Goal: Task Accomplishment & Management: Manage account settings

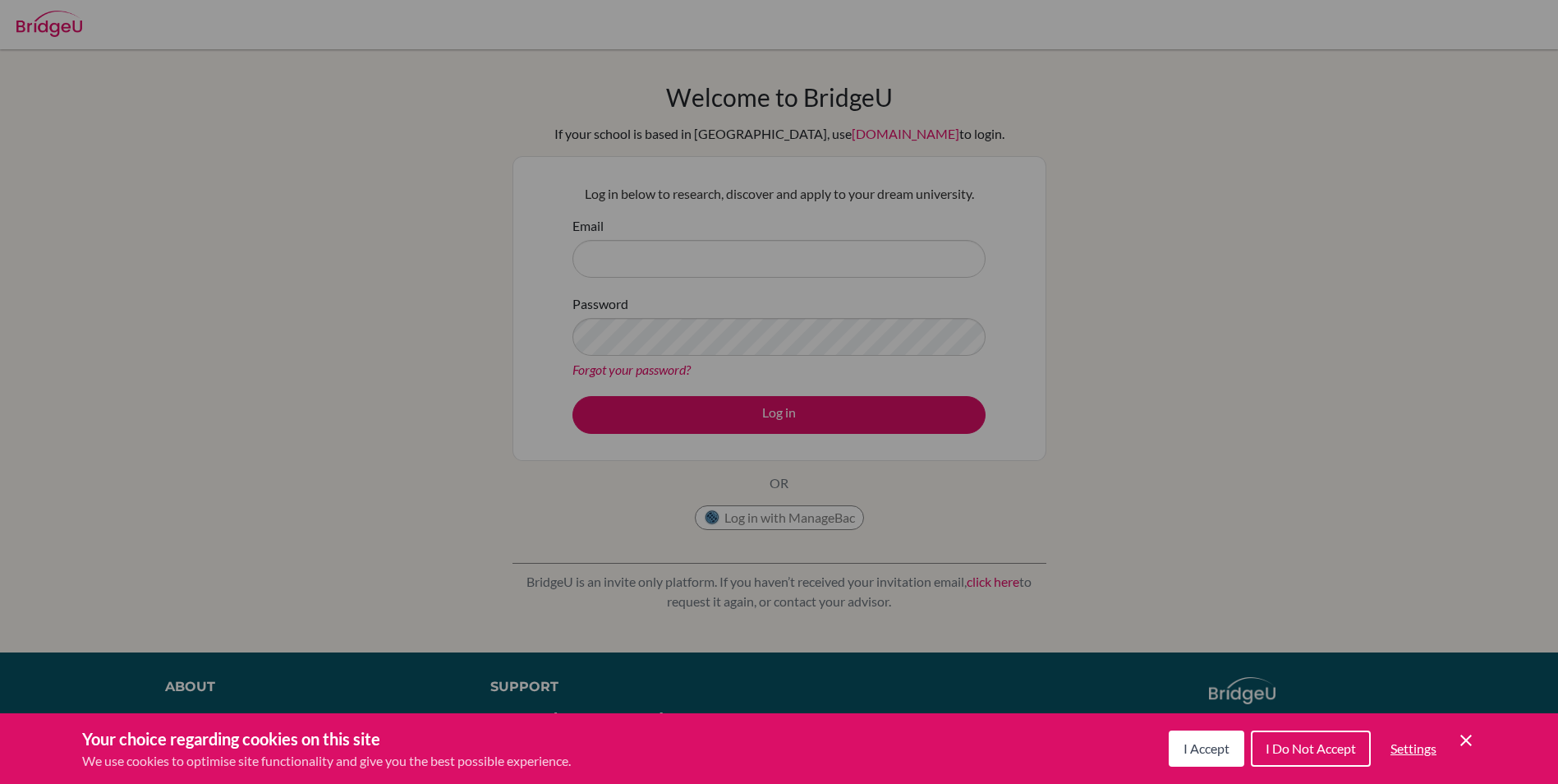
click at [1173, 738] on button "I Accept" at bounding box center [1207, 748] width 76 height 36
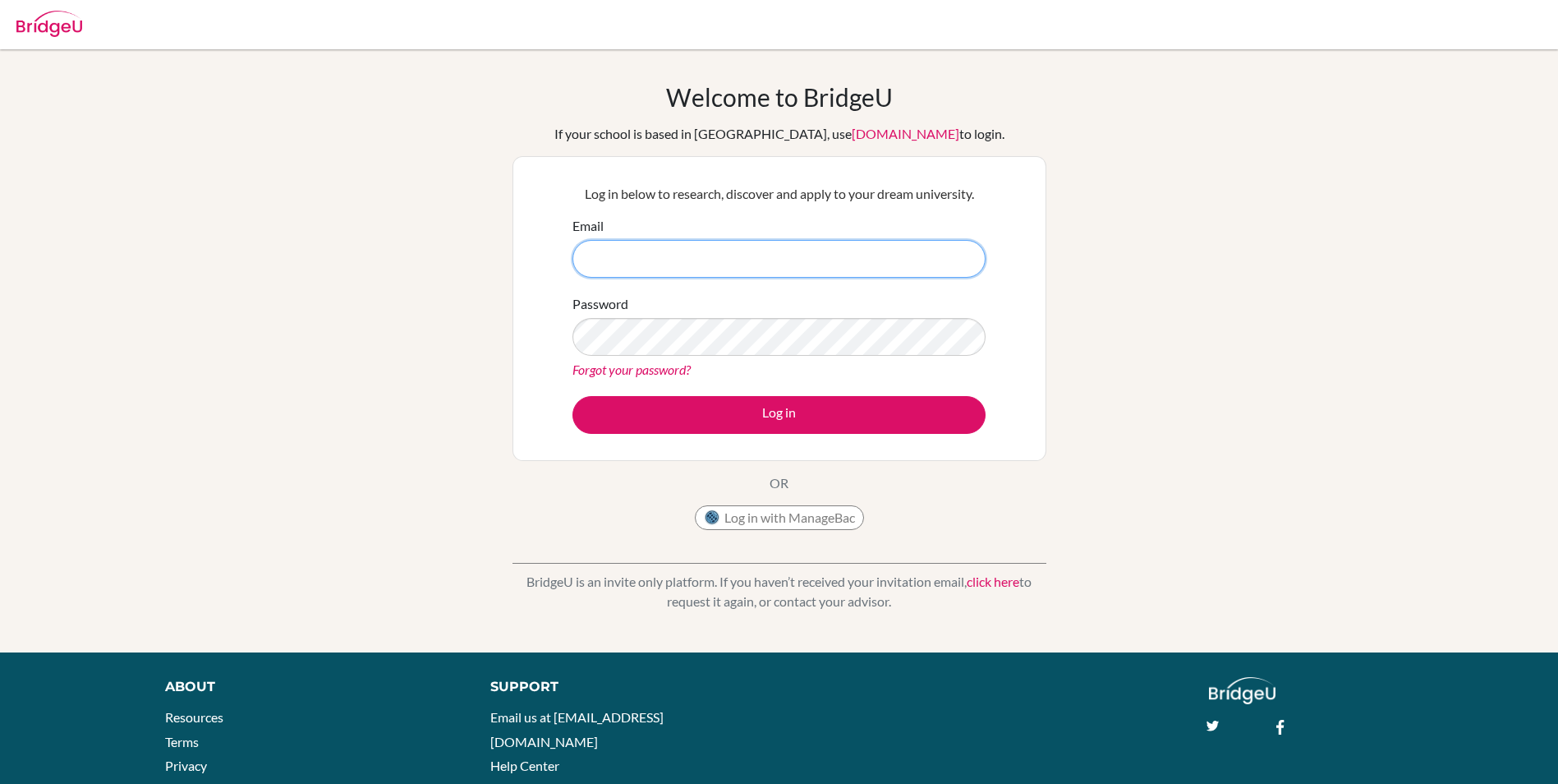
click at [696, 242] on input "Email" at bounding box center [779, 258] width 413 height 37
type input "A"
type input "acejob@gmail.com"
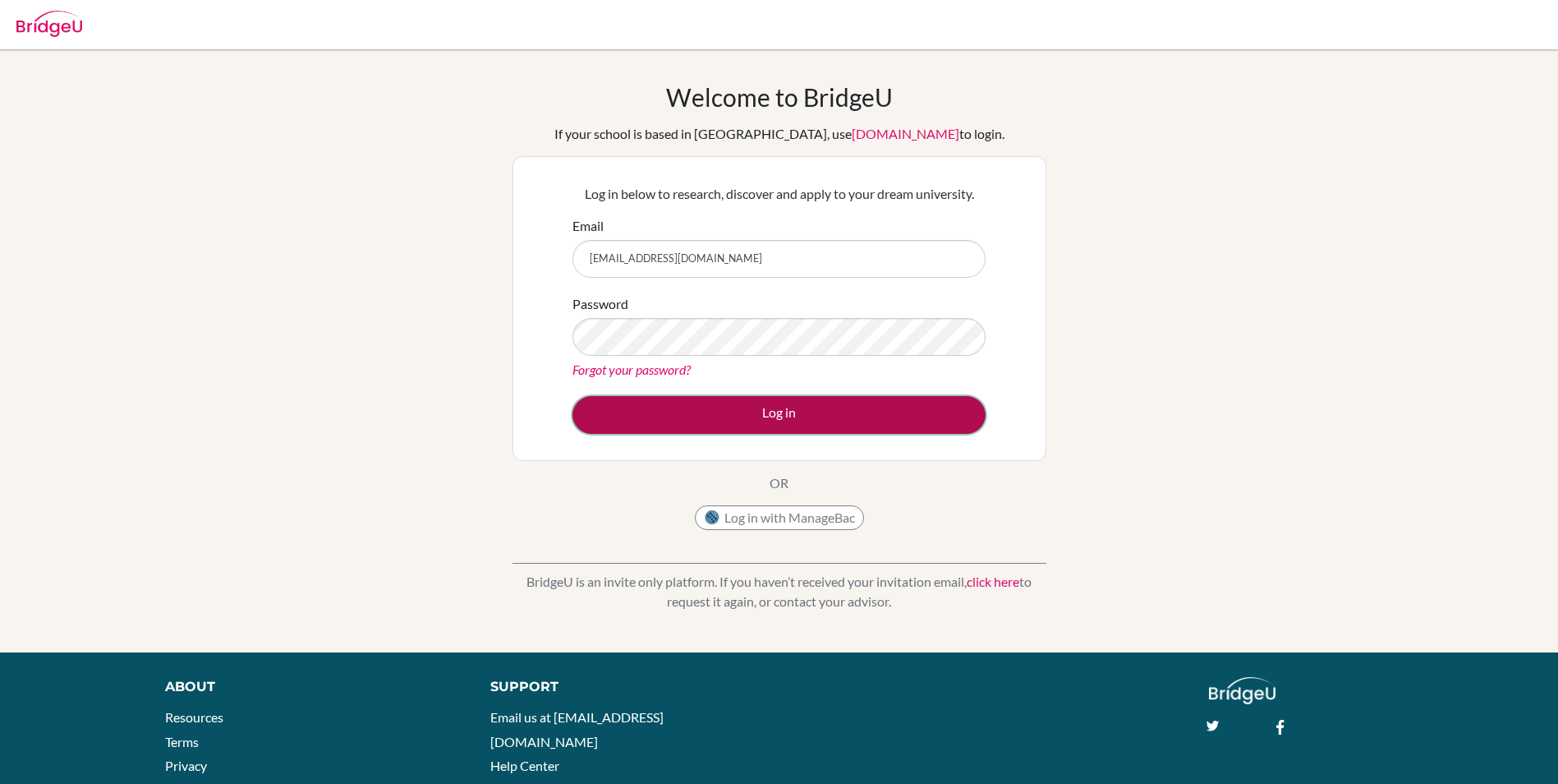
click at [902, 417] on button "Log in" at bounding box center [779, 414] width 413 height 37
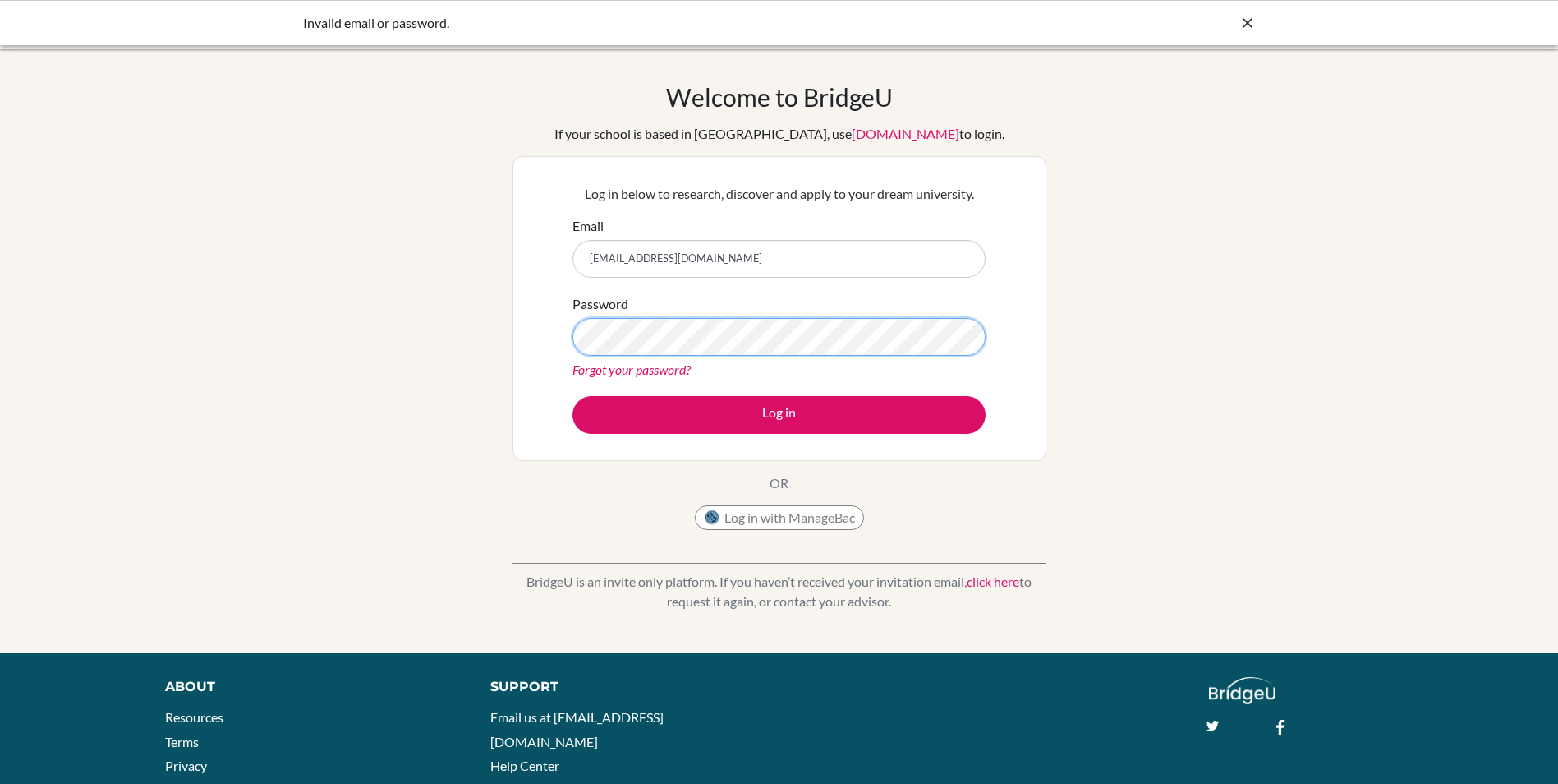
click at [573, 396] on button "Log in" at bounding box center [779, 414] width 413 height 37
click at [676, 264] on input "acejob@gmail.com" at bounding box center [779, 258] width 413 height 37
drag, startPoint x: 715, startPoint y: 256, endPoint x: 510, endPoint y: 282, distance: 206.6
click at [510, 282] on div "Welcome to BridgeU If your school is based in China, use app.bridge-u.com.cn to…" at bounding box center [779, 351] width 1558 height 537
type input "precious6672@vivekhighschool.onmicrosoft.com"
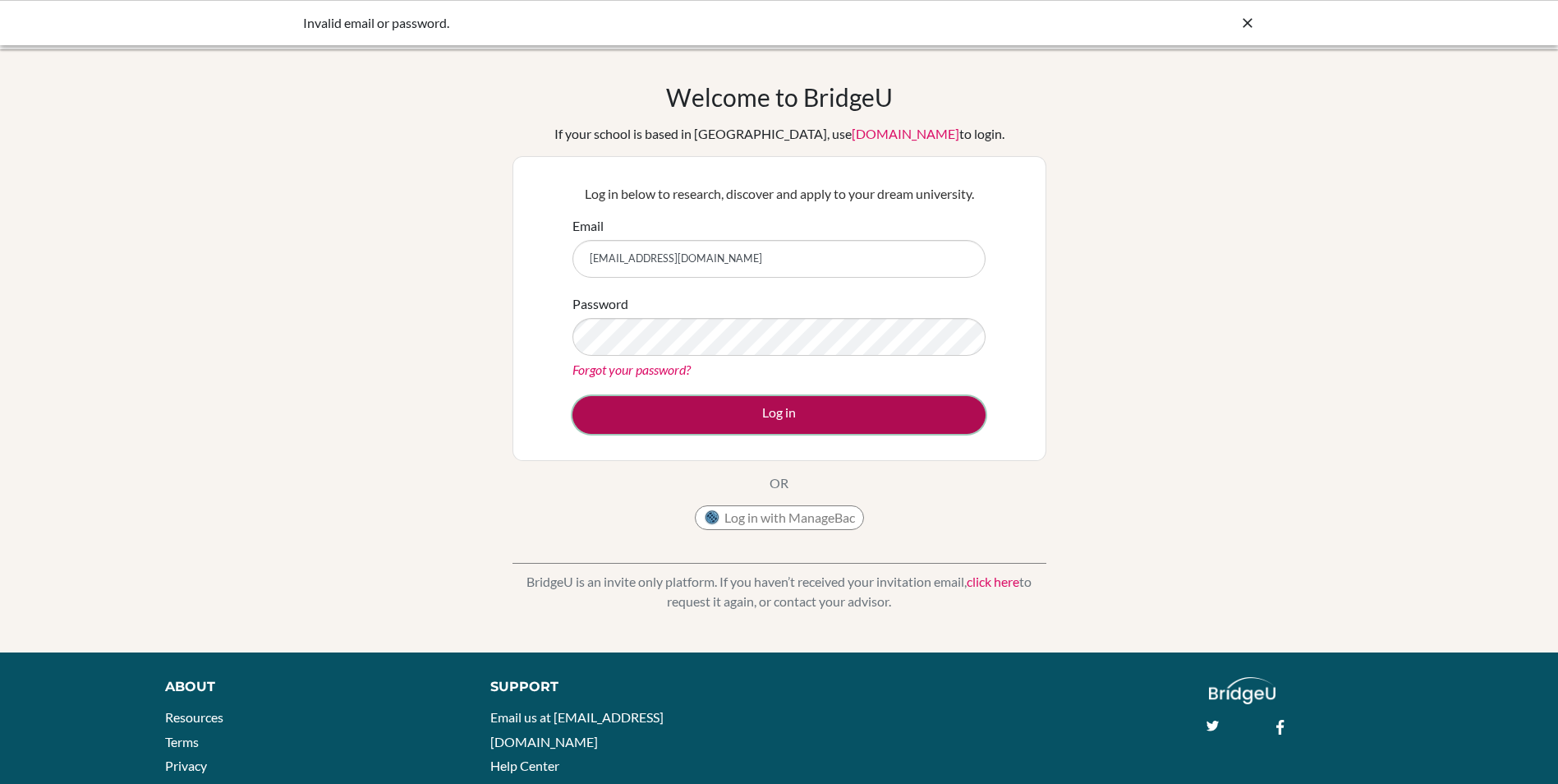
click at [850, 423] on button "Log in" at bounding box center [779, 414] width 413 height 37
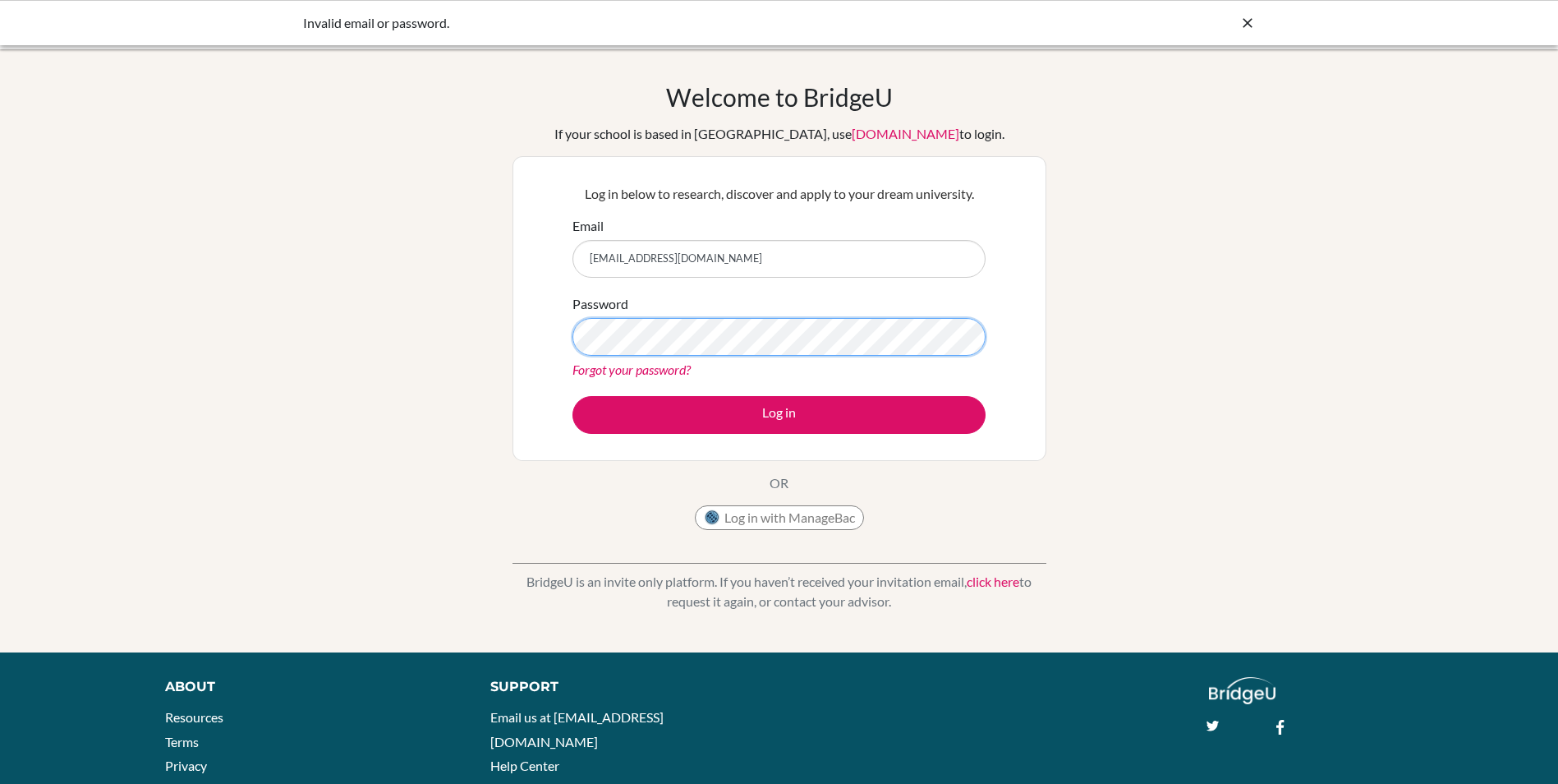
click at [573, 396] on button "Log in" at bounding box center [779, 414] width 413 height 37
click at [594, 262] on input "[EMAIL_ADDRESS][DOMAIN_NAME]" at bounding box center [779, 258] width 413 height 37
type input "[EMAIL_ADDRESS][DOMAIN_NAME]"
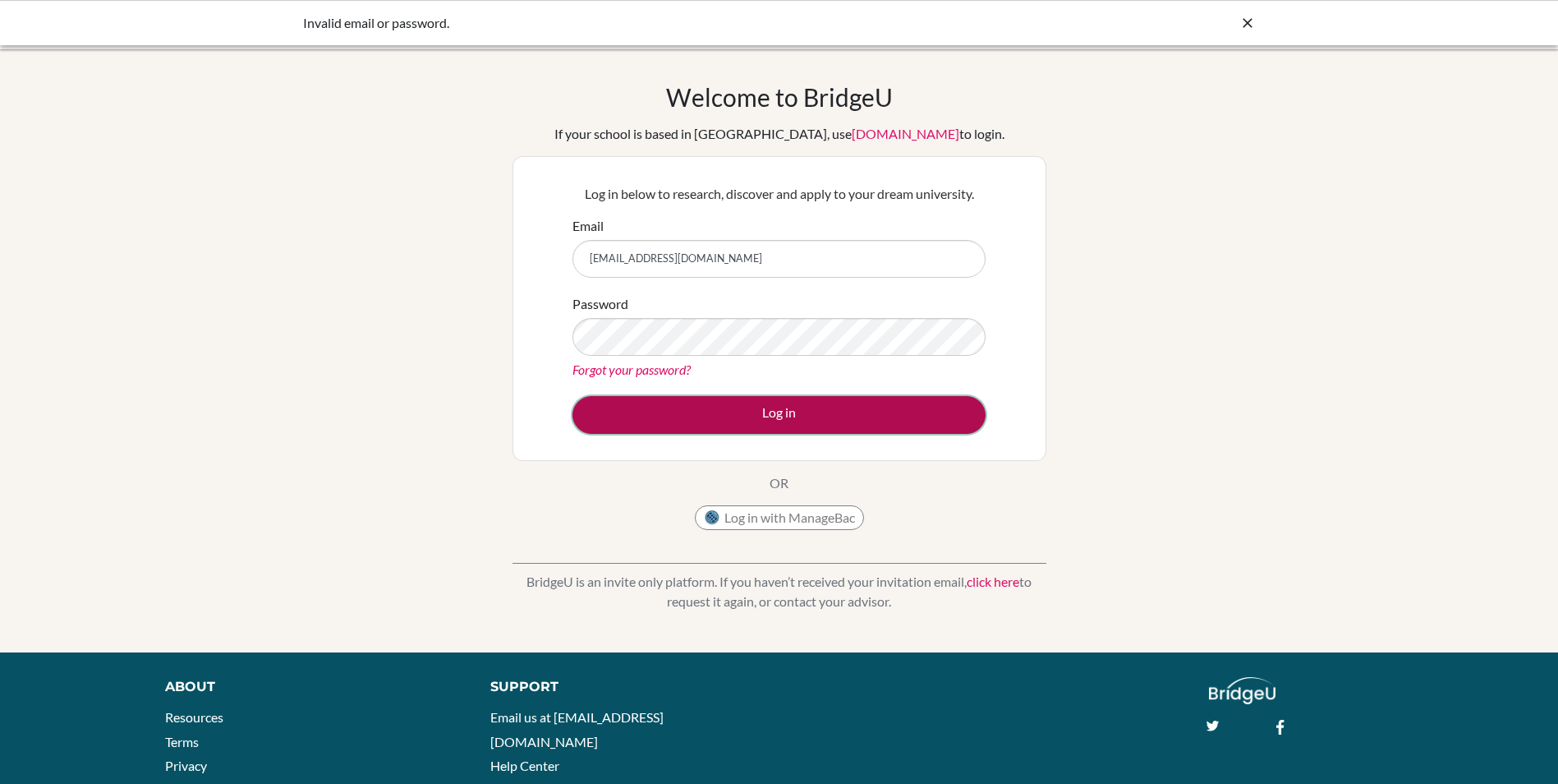
click at [898, 413] on button "Log in" at bounding box center [779, 414] width 413 height 37
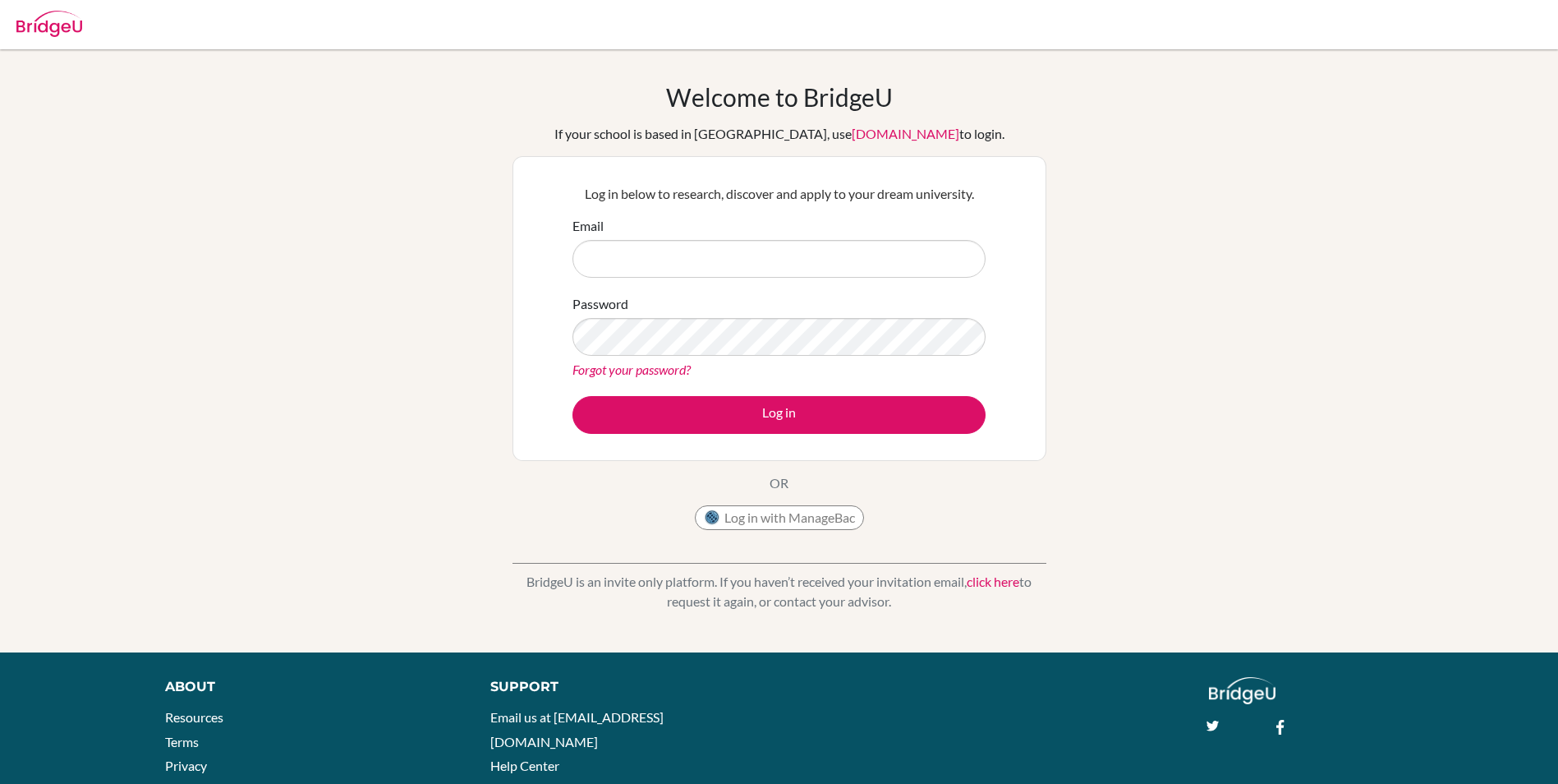
click at [658, 372] on link "Forgot your password?" at bounding box center [632, 369] width 118 height 15
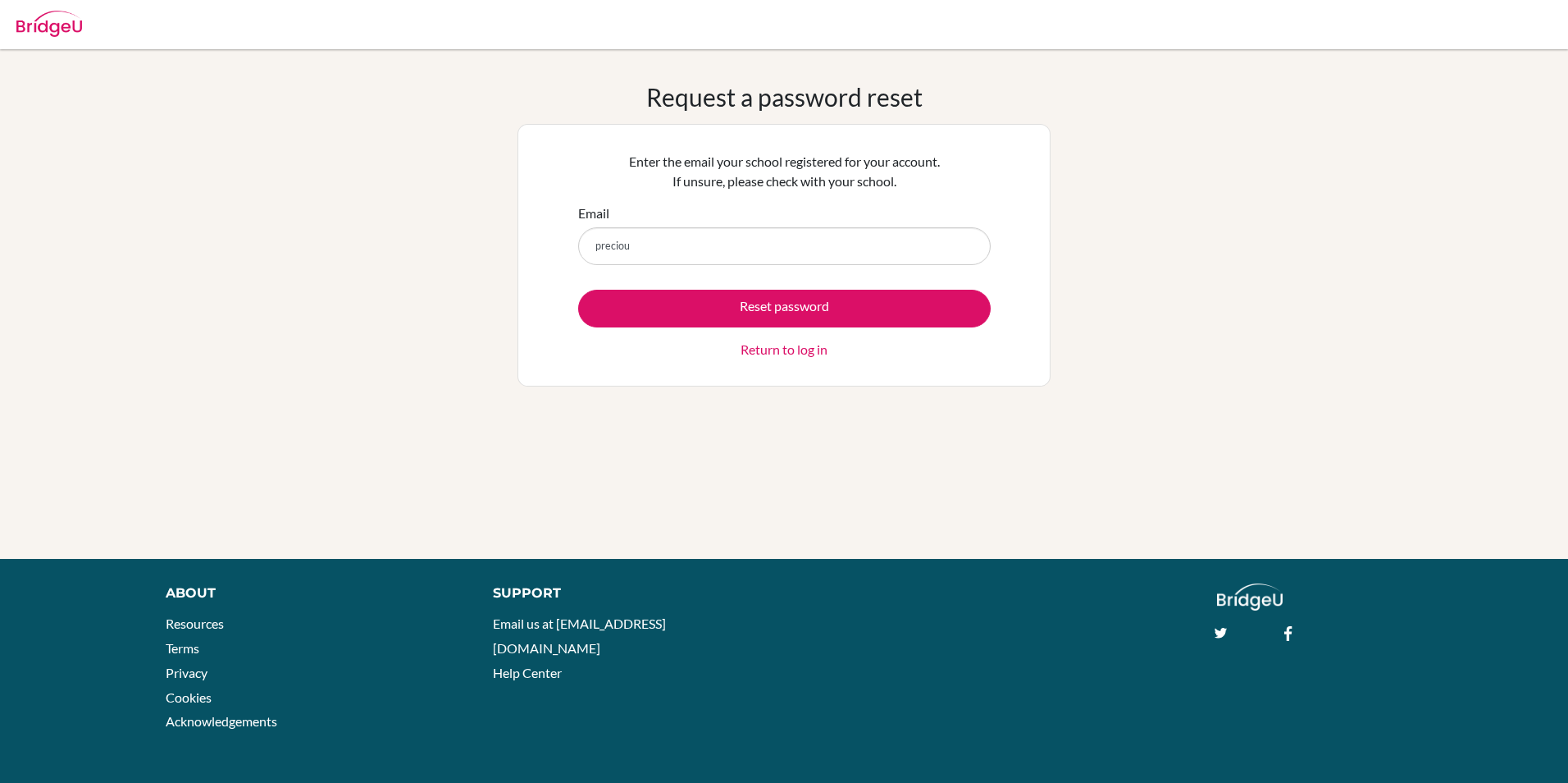
click at [1197, 341] on div "Request a password reset Enter the email your school registered for your accoun…" at bounding box center [784, 304] width 1568 height 444
click at [662, 236] on input "preciou" at bounding box center [784, 246] width 413 height 37
type input "[EMAIL_ADDRESS][DOMAIN_NAME]"
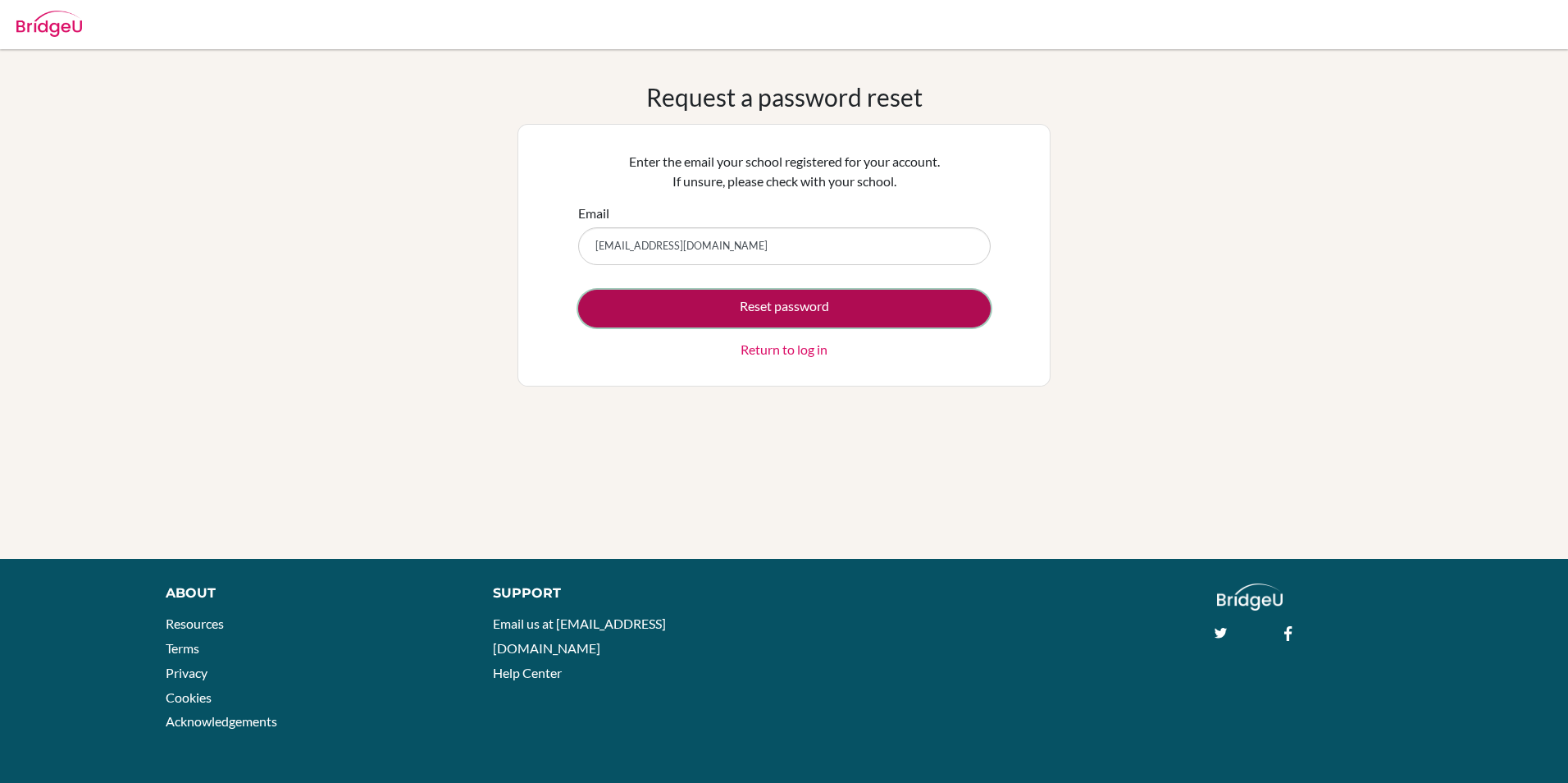
click at [802, 314] on button "Reset password" at bounding box center [784, 307] width 413 height 37
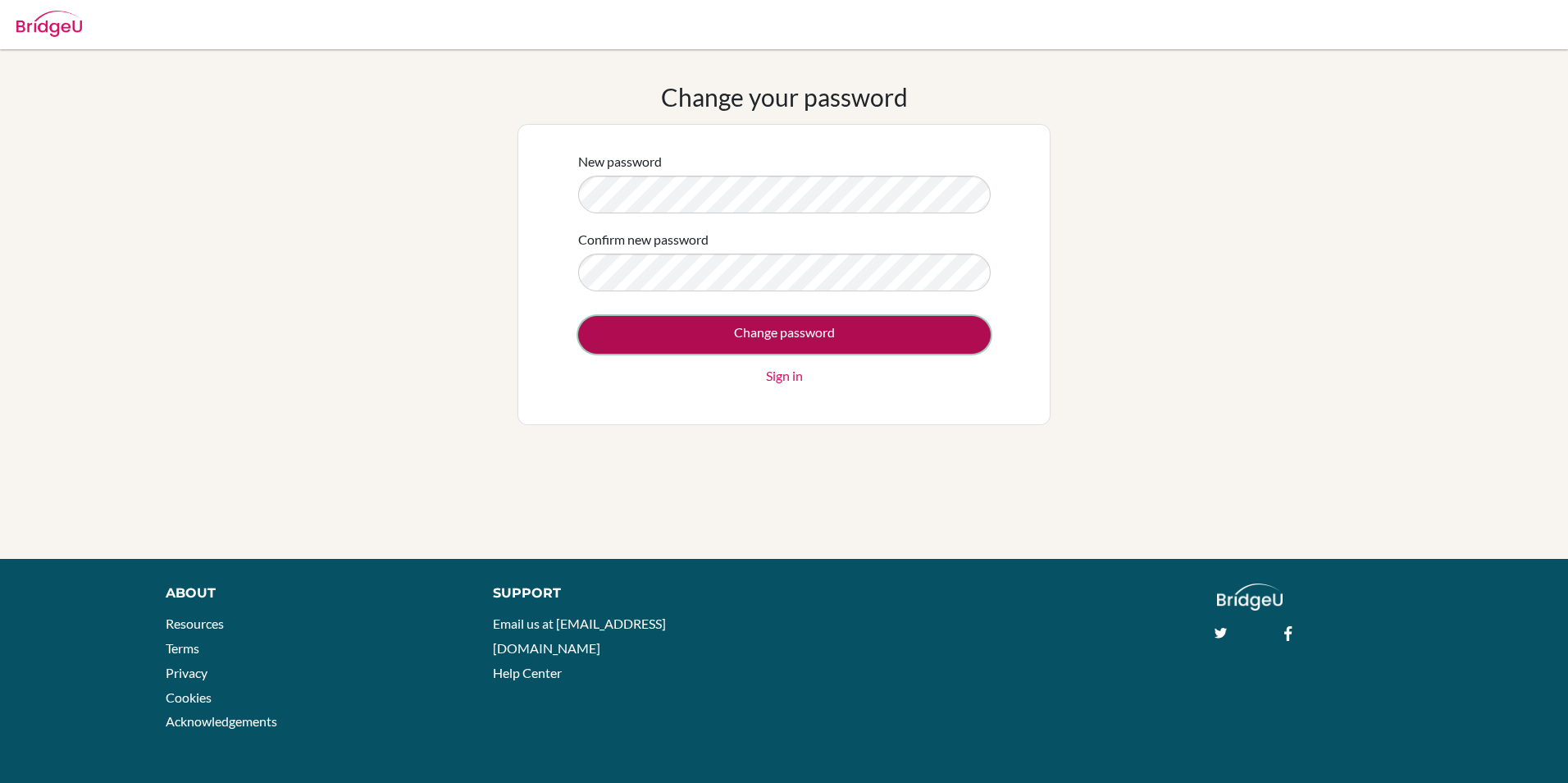
click at [816, 333] on input "Change password" at bounding box center [784, 334] width 413 height 37
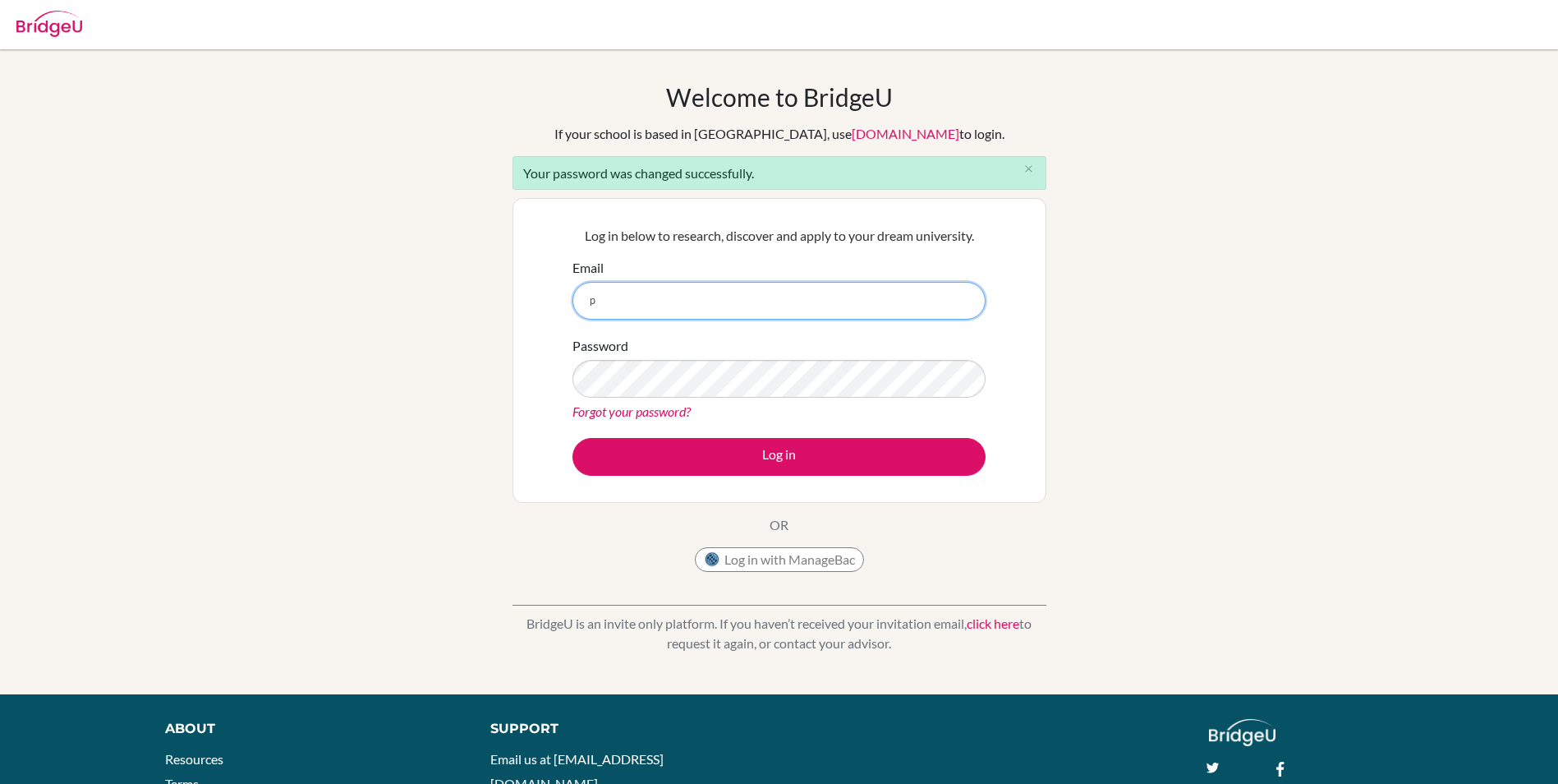
click at [650, 312] on input "p" at bounding box center [779, 300] width 413 height 37
type input "[EMAIL_ADDRESS][DOMAIN_NAME]"
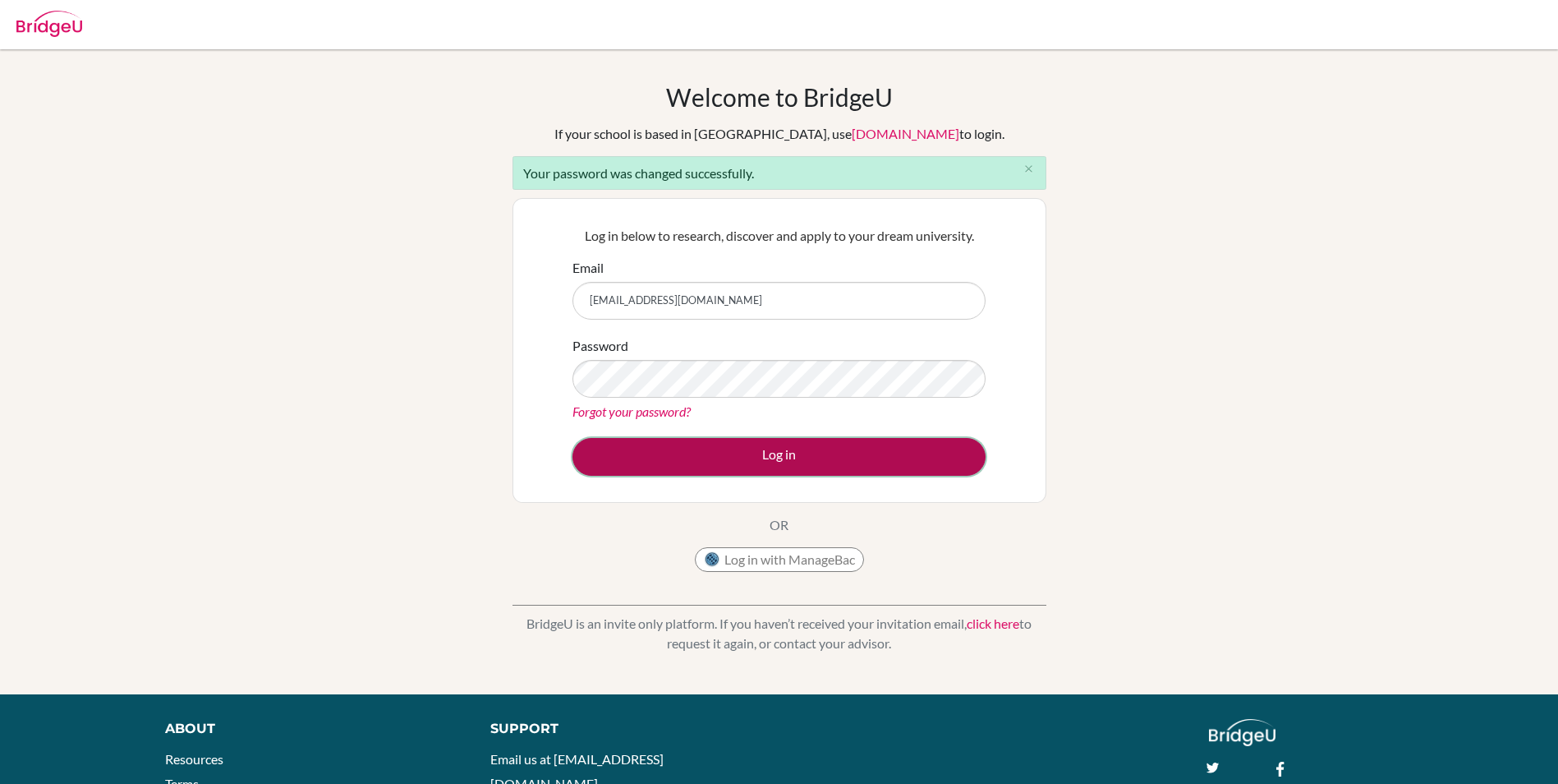
click at [885, 463] on button "Log in" at bounding box center [779, 456] width 413 height 37
